Goal: Navigation & Orientation: Find specific page/section

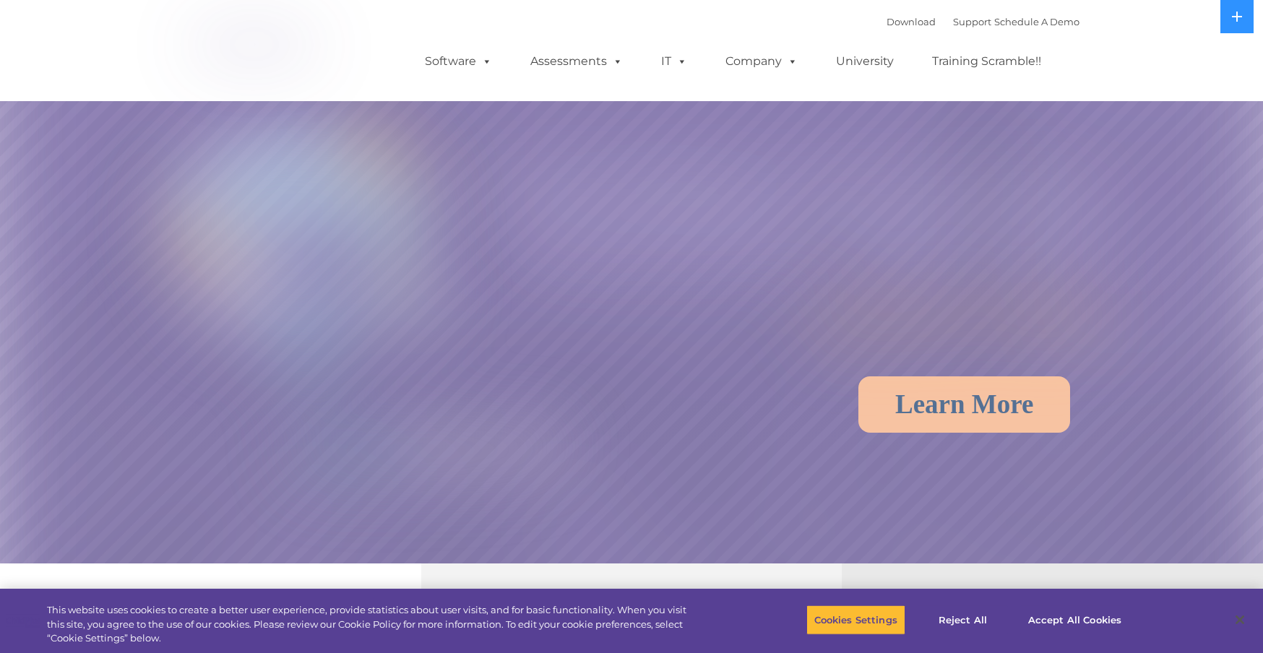
select select "MEDIUM"
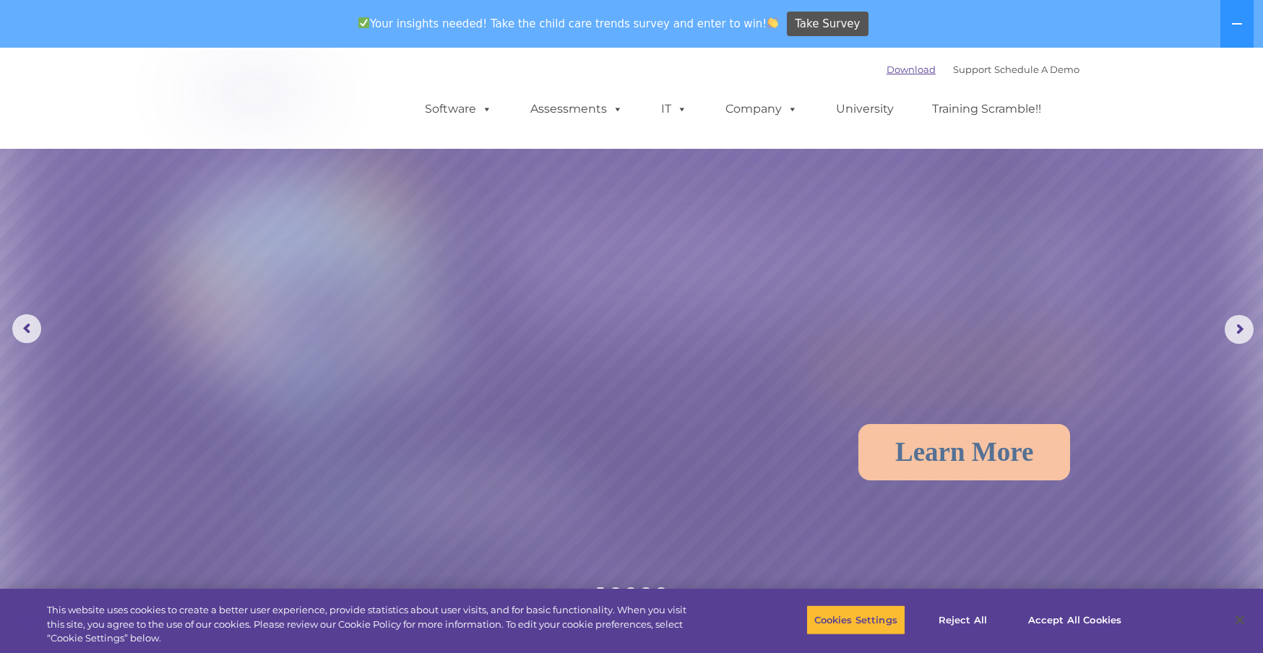
click at [894, 72] on link "Download" at bounding box center [911, 70] width 49 height 12
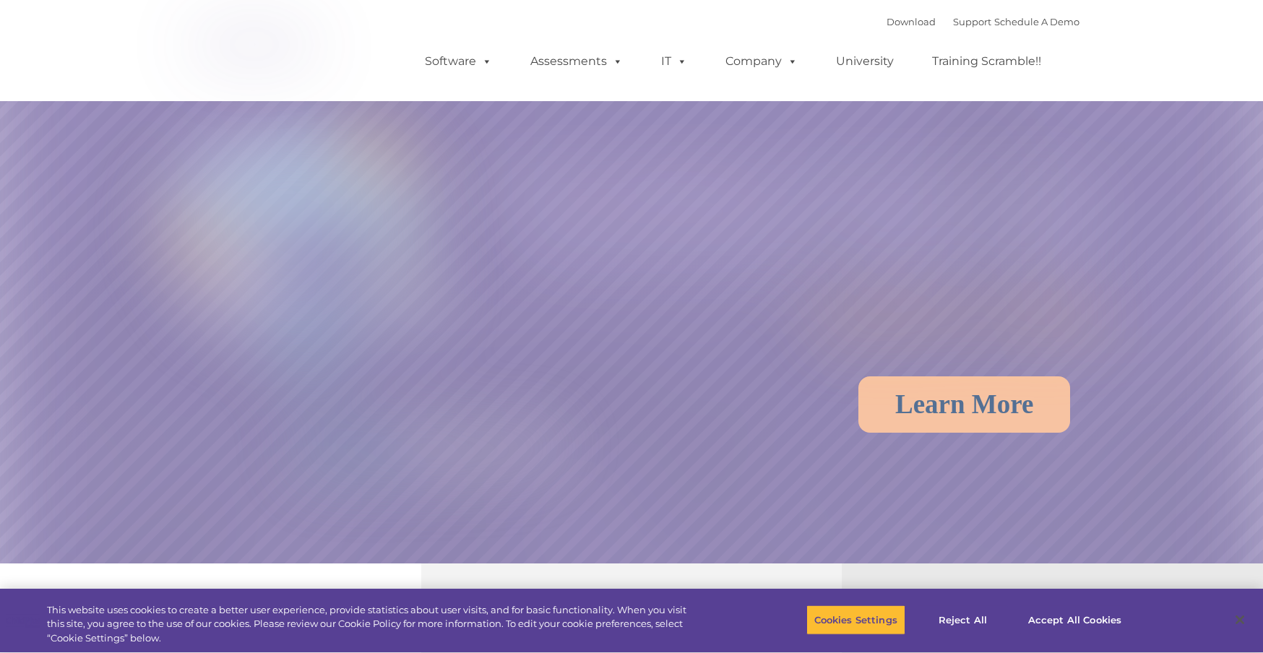
select select "MEDIUM"
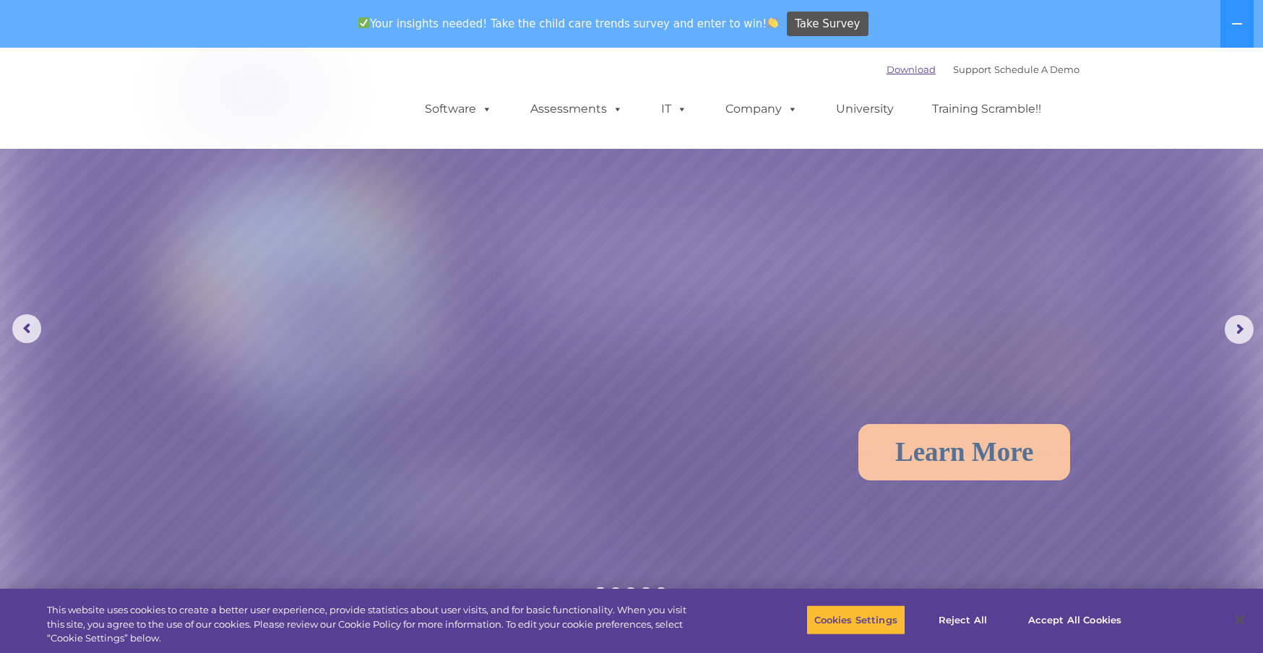
click at [894, 71] on link "Download" at bounding box center [911, 70] width 49 height 12
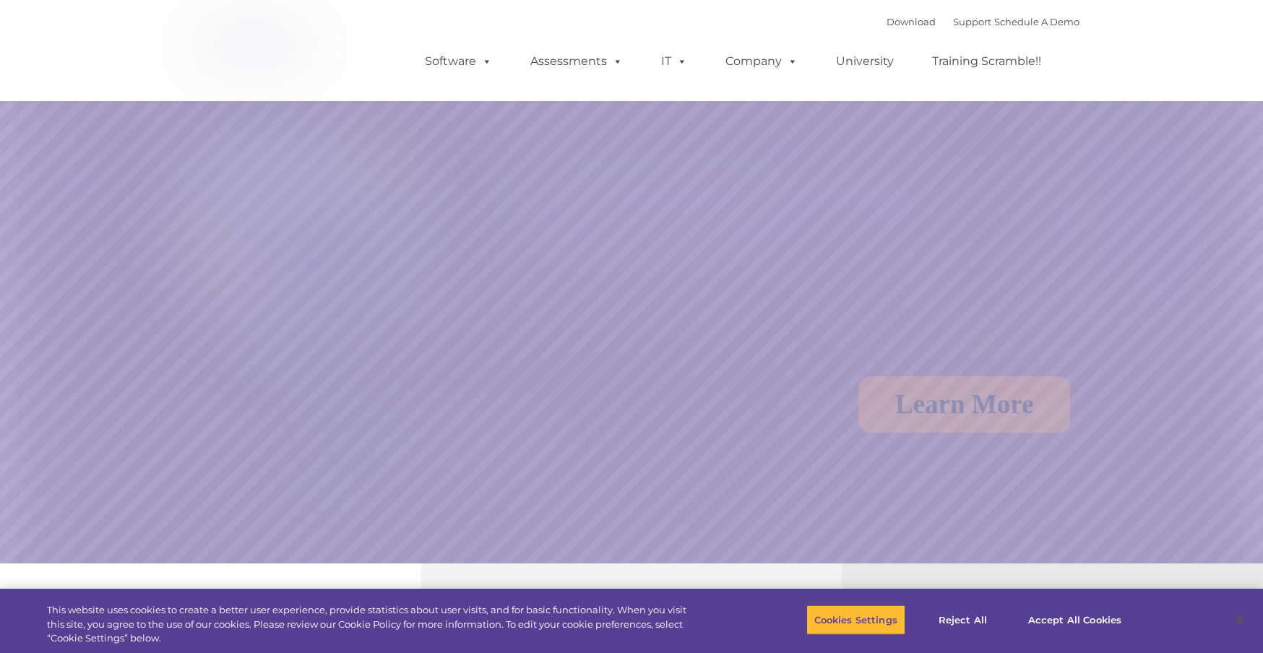
select select "MEDIUM"
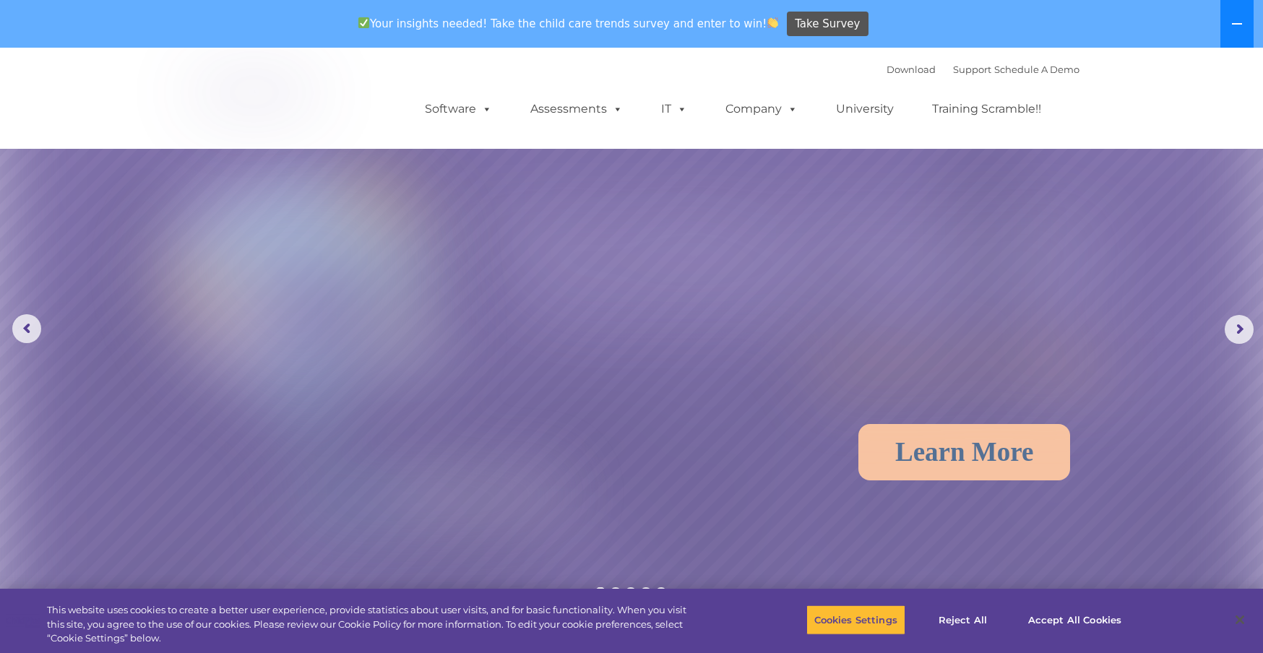
click at [1232, 22] on icon at bounding box center [1237, 24] width 12 height 12
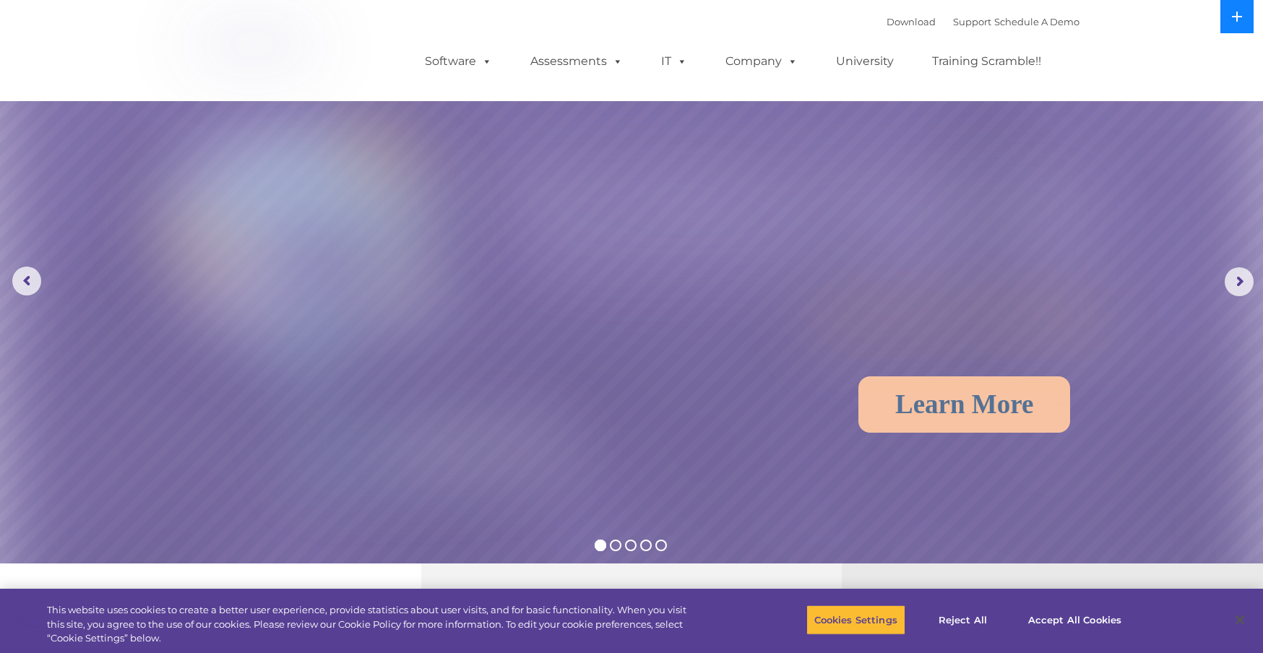
click at [1232, 17] on icon at bounding box center [1237, 17] width 12 height 12
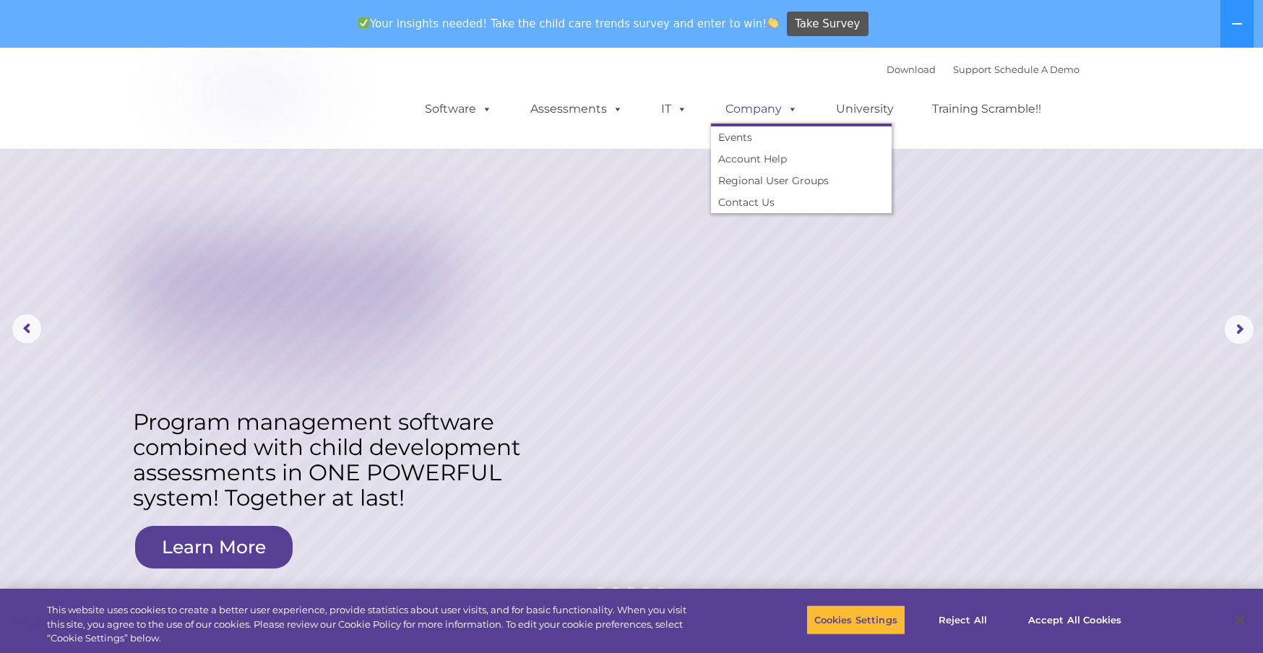
click at [791, 112] on span at bounding box center [790, 109] width 16 height 14
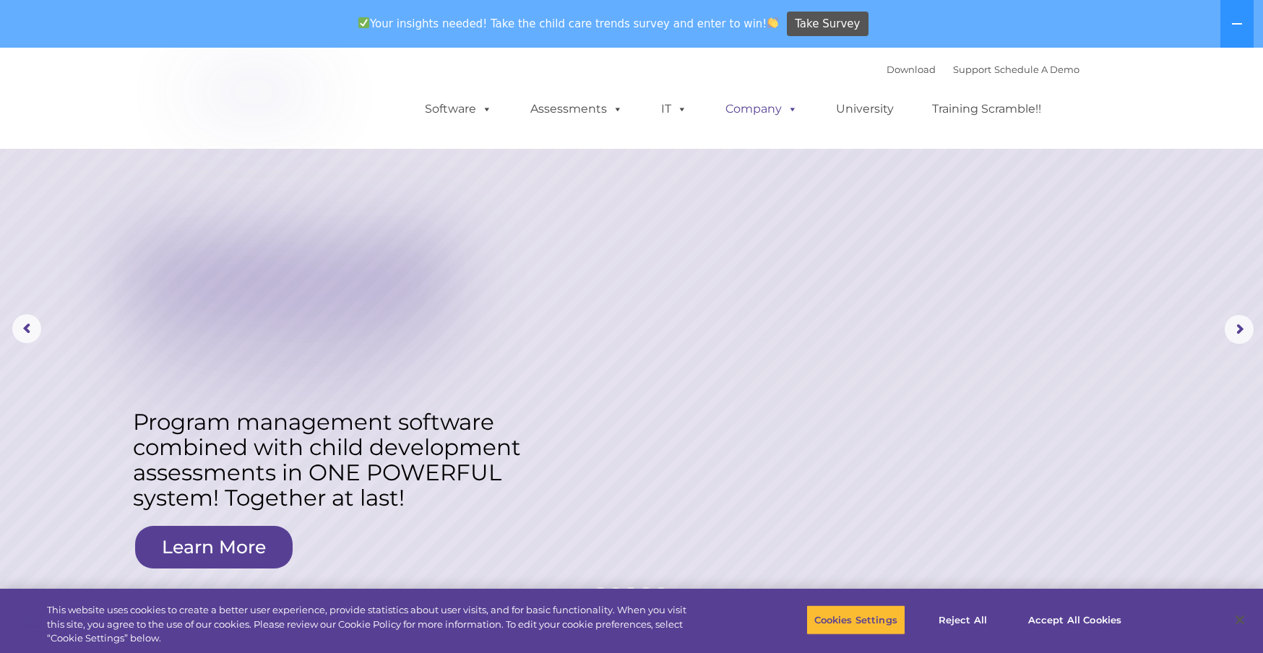
click at [790, 112] on span at bounding box center [790, 109] width 16 height 14
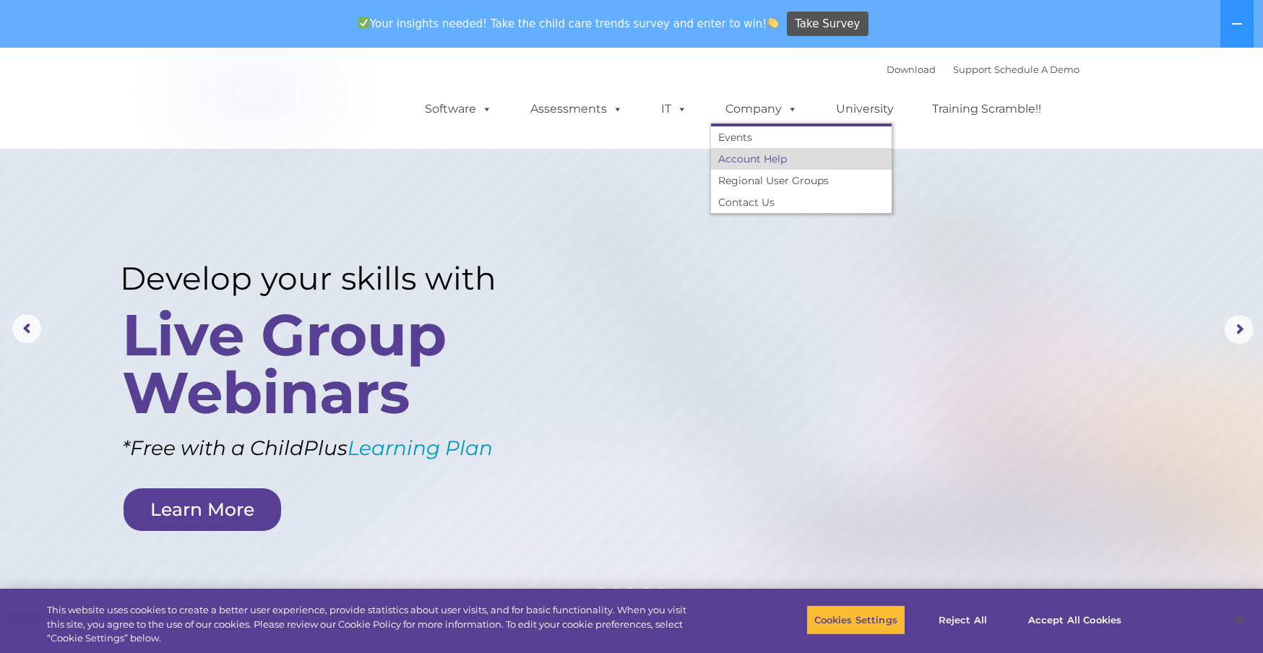
click at [778, 158] on link "Account Help" at bounding box center [801, 159] width 181 height 22
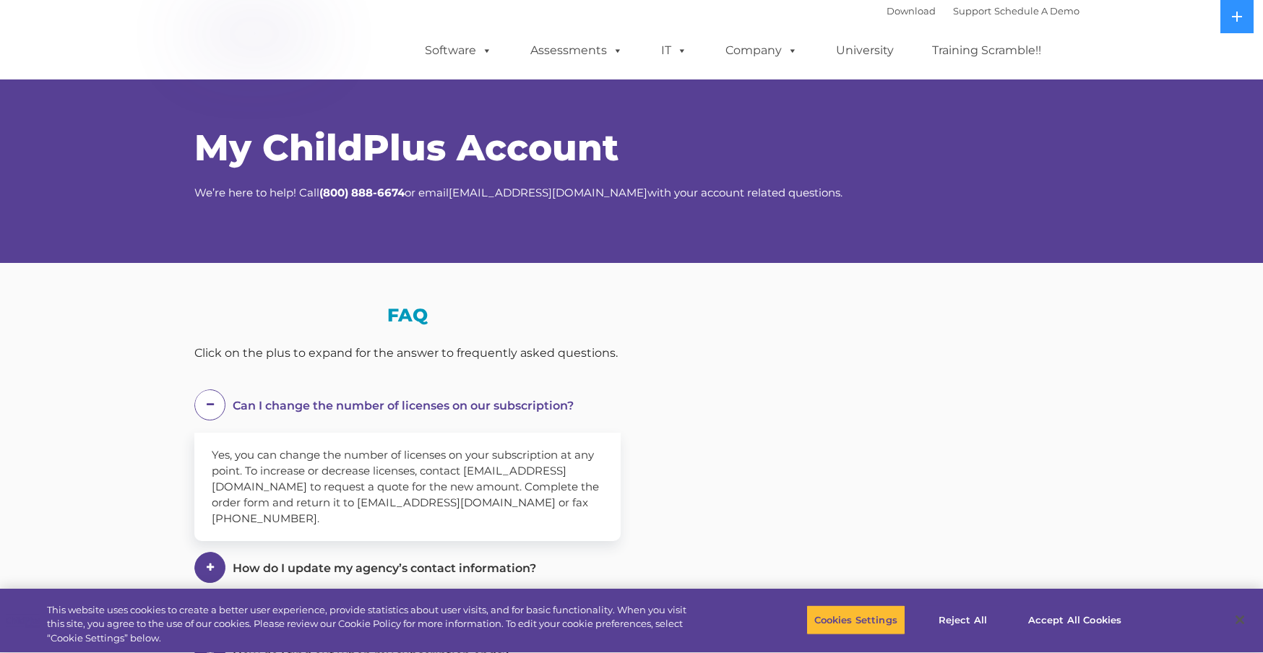
select select "MEDIUM"
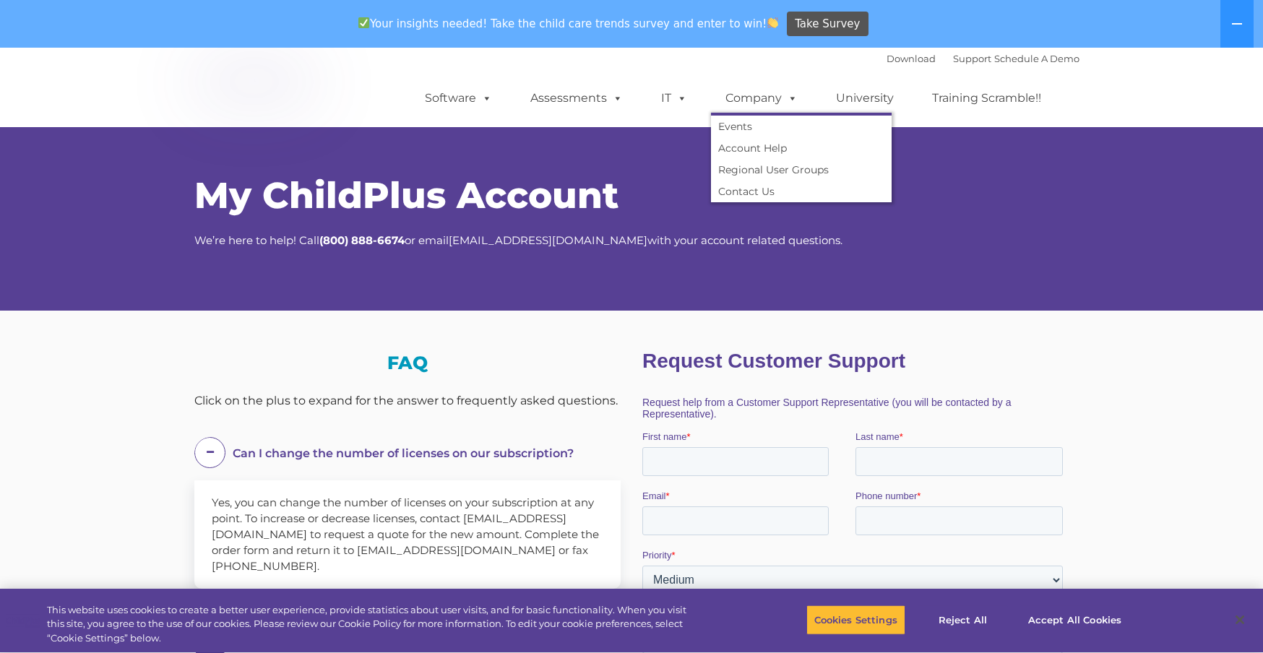
click at [783, 48] on div "Download Support | Schedule A Demo  MENU MENU Software ChildPlus: The original…" at bounding box center [738, 87] width 684 height 79
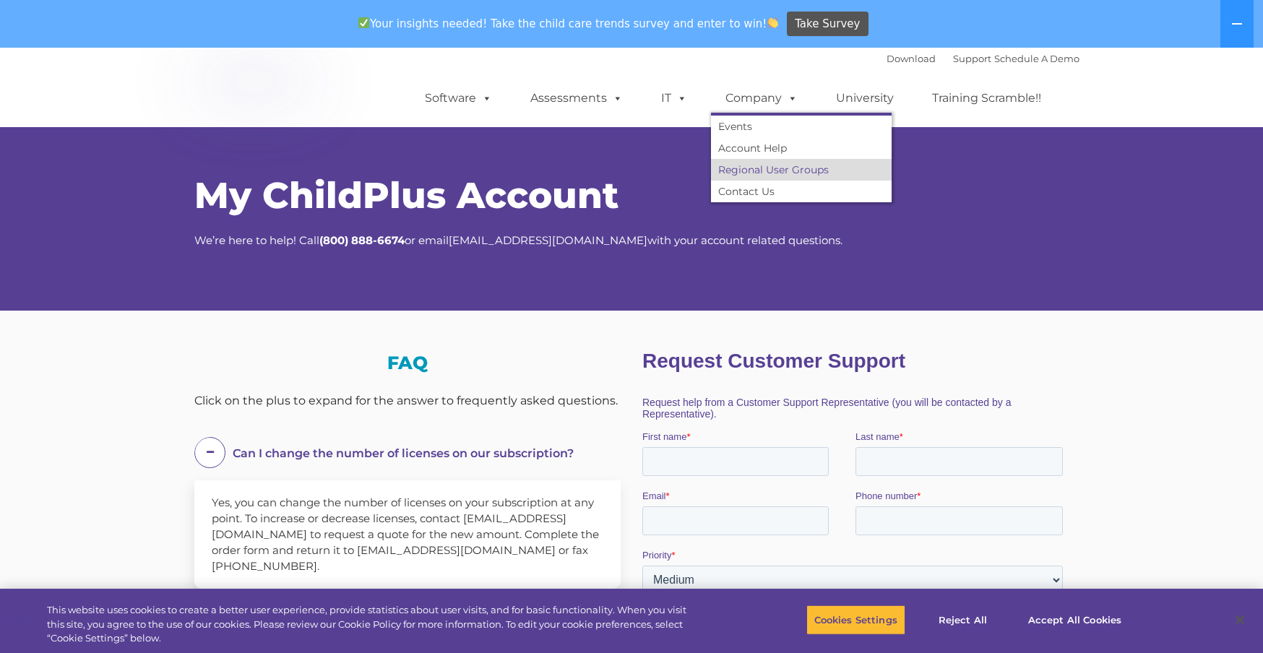
click at [774, 170] on link "Regional User Groups" at bounding box center [801, 170] width 181 height 22
